Goal: Task Accomplishment & Management: Complete application form

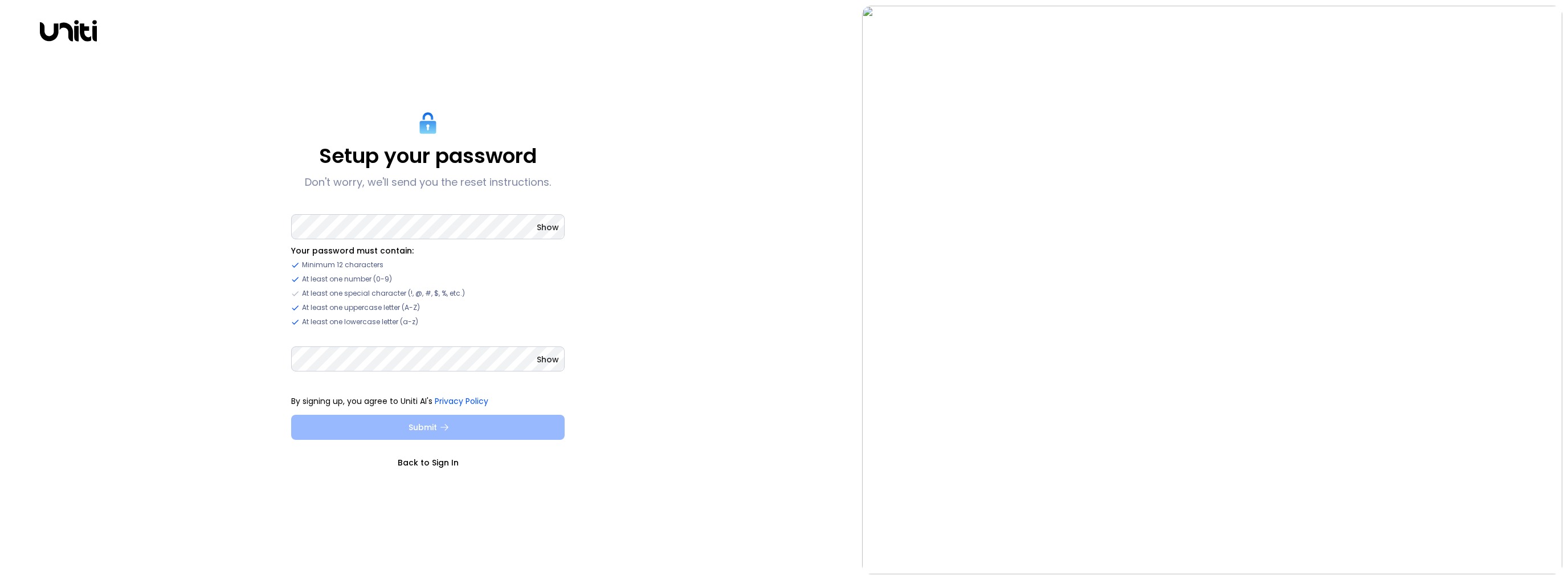
click at [528, 436] on button "Submit" at bounding box center [427, 427] width 273 height 25
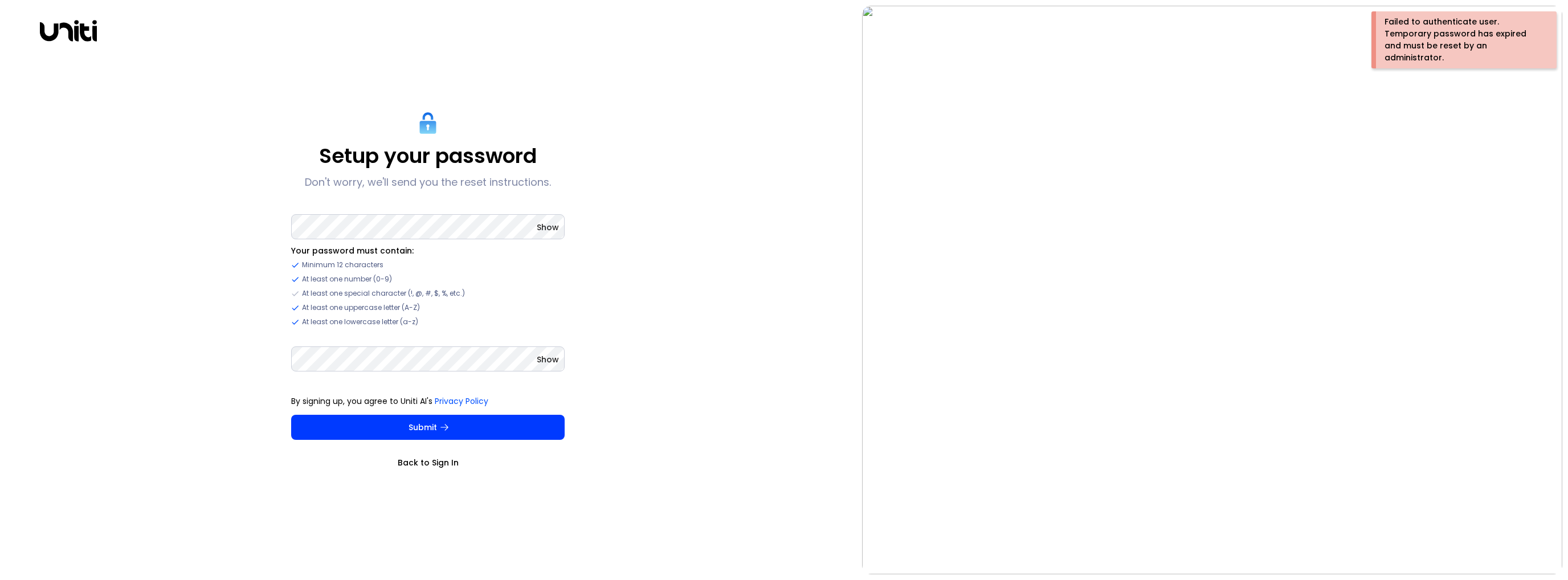
click at [557, 232] on span "Show" at bounding box center [548, 227] width 22 height 12
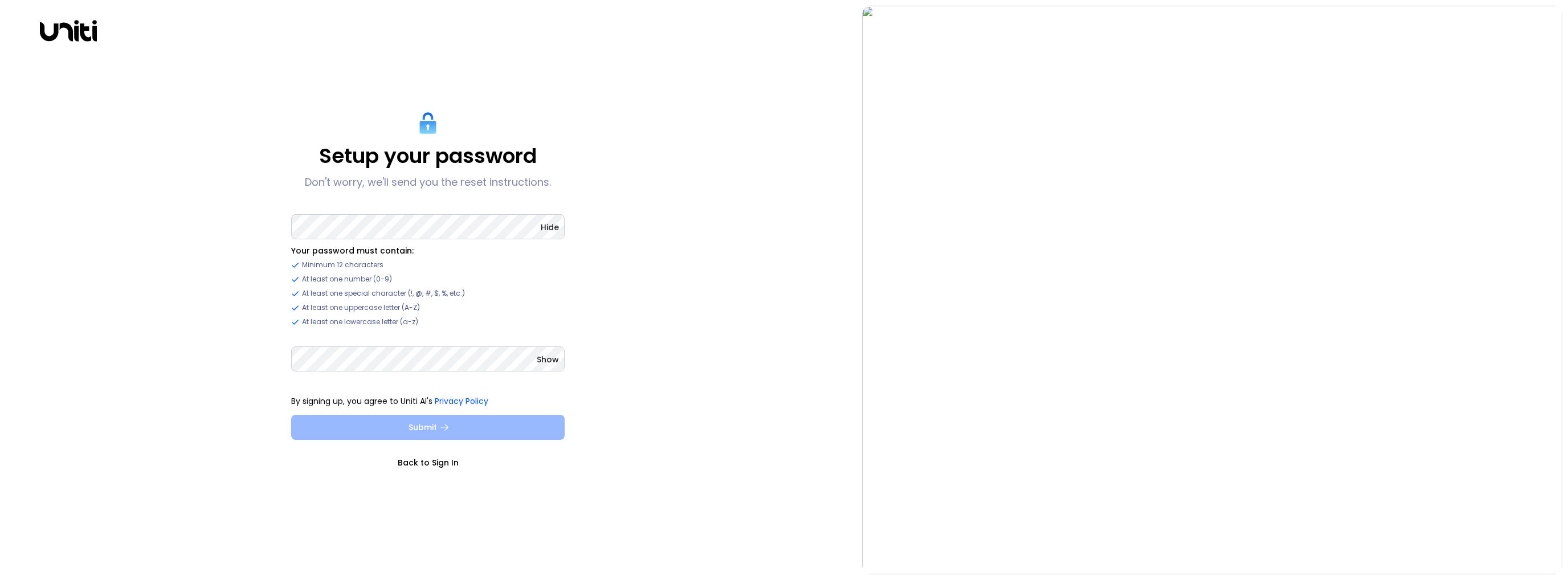
click at [464, 429] on button "Submit" at bounding box center [427, 427] width 273 height 25
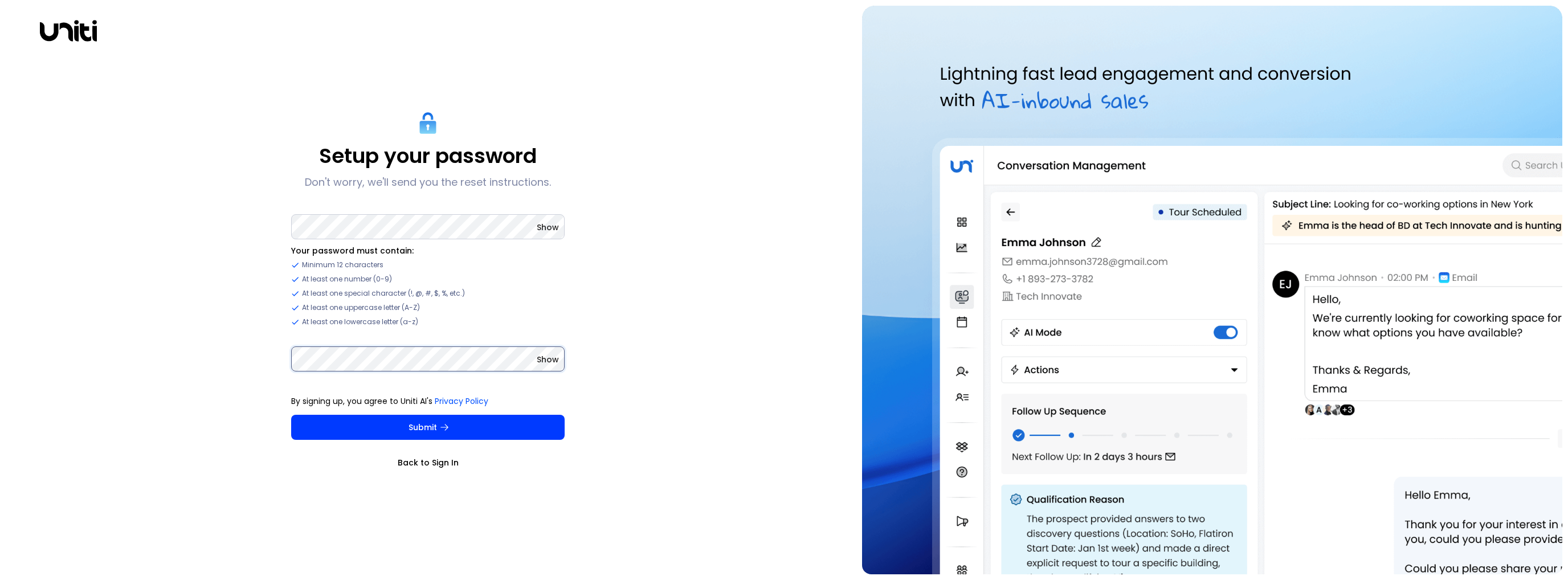
click at [291, 415] on button "Submit" at bounding box center [427, 427] width 273 height 25
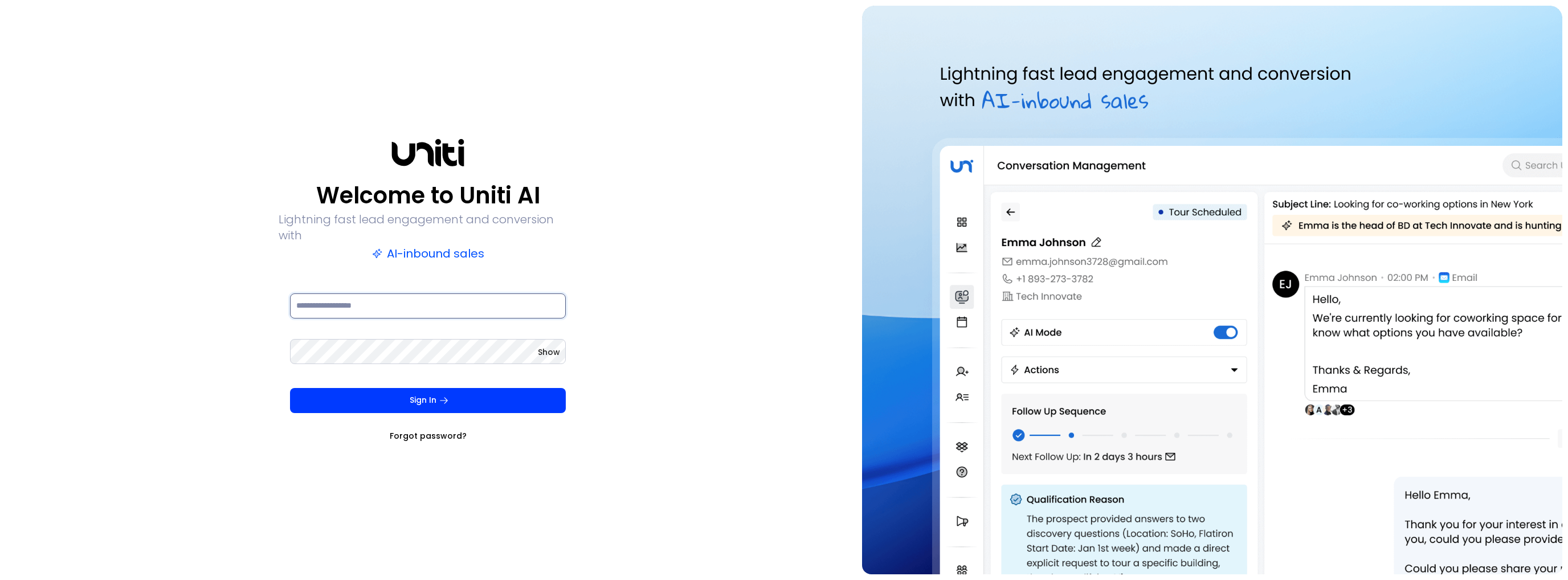
type input "**********"
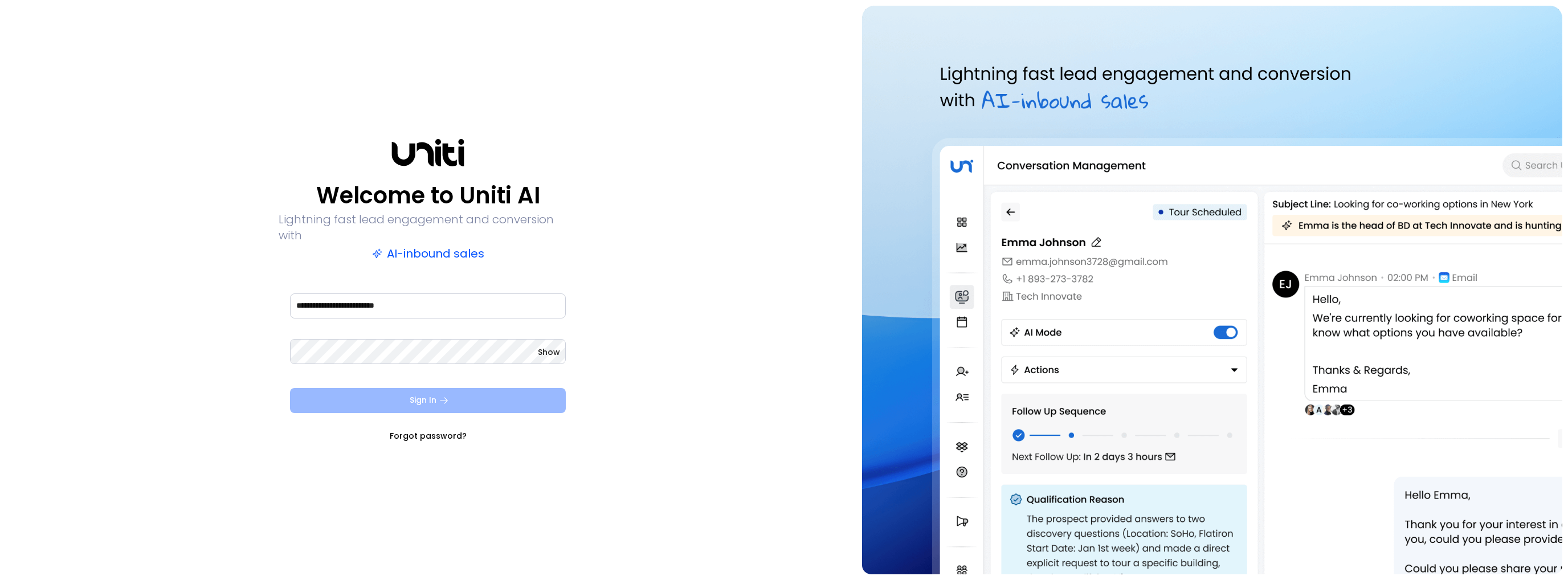
click at [425, 388] on button "Sign In" at bounding box center [428, 400] width 276 height 25
